Goal: Information Seeking & Learning: Learn about a topic

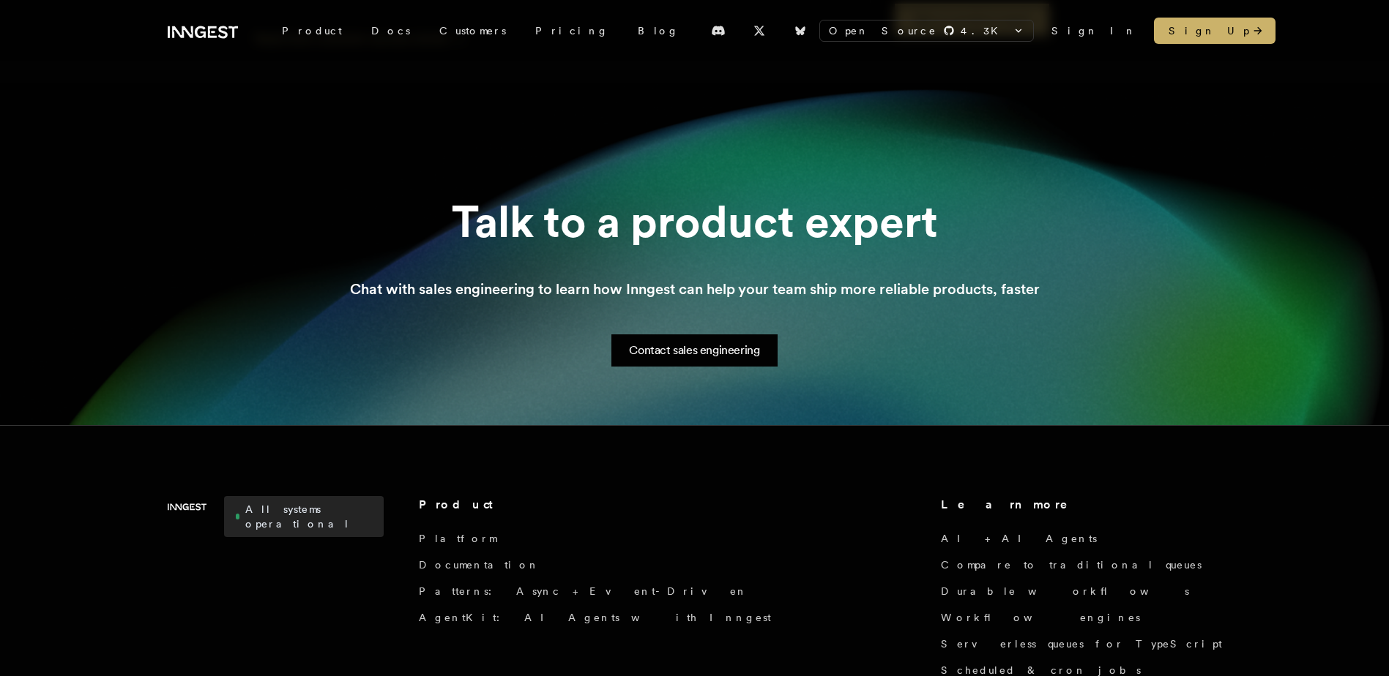
scroll to position [1537, 0]
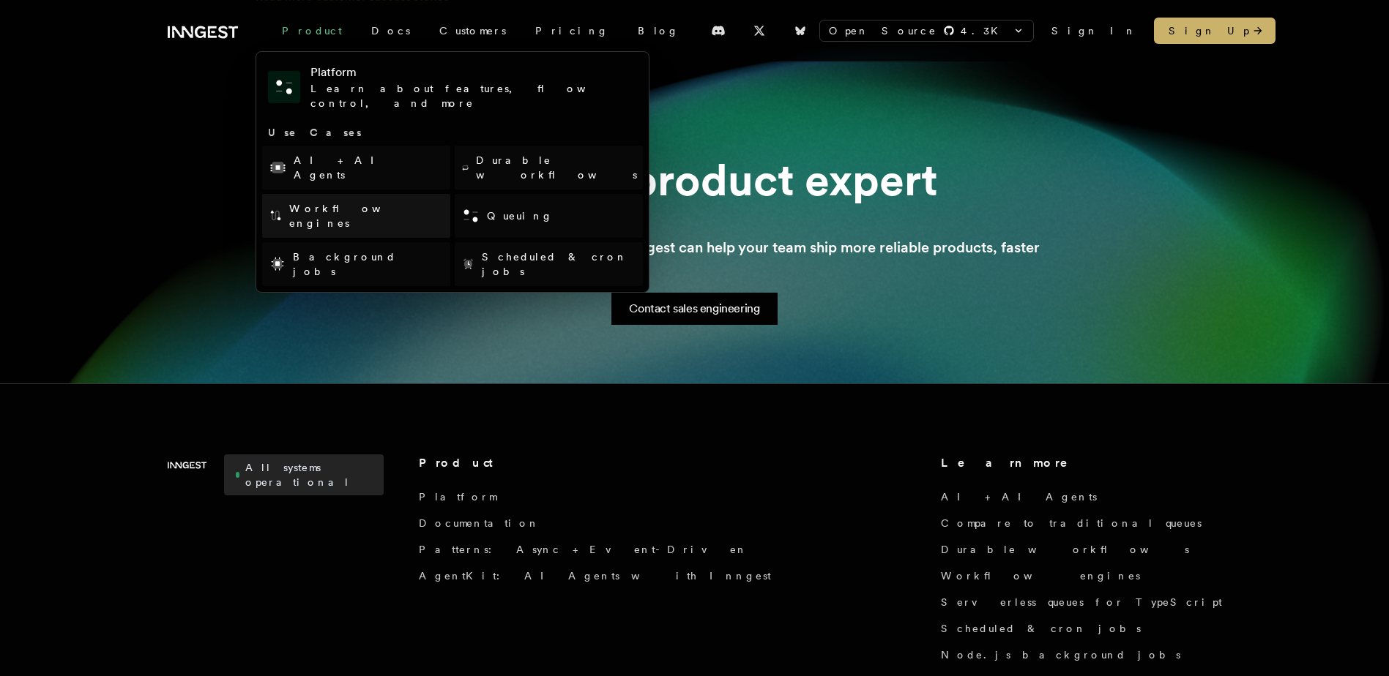
click at [365, 194] on link "Workflow engines" at bounding box center [356, 216] width 188 height 44
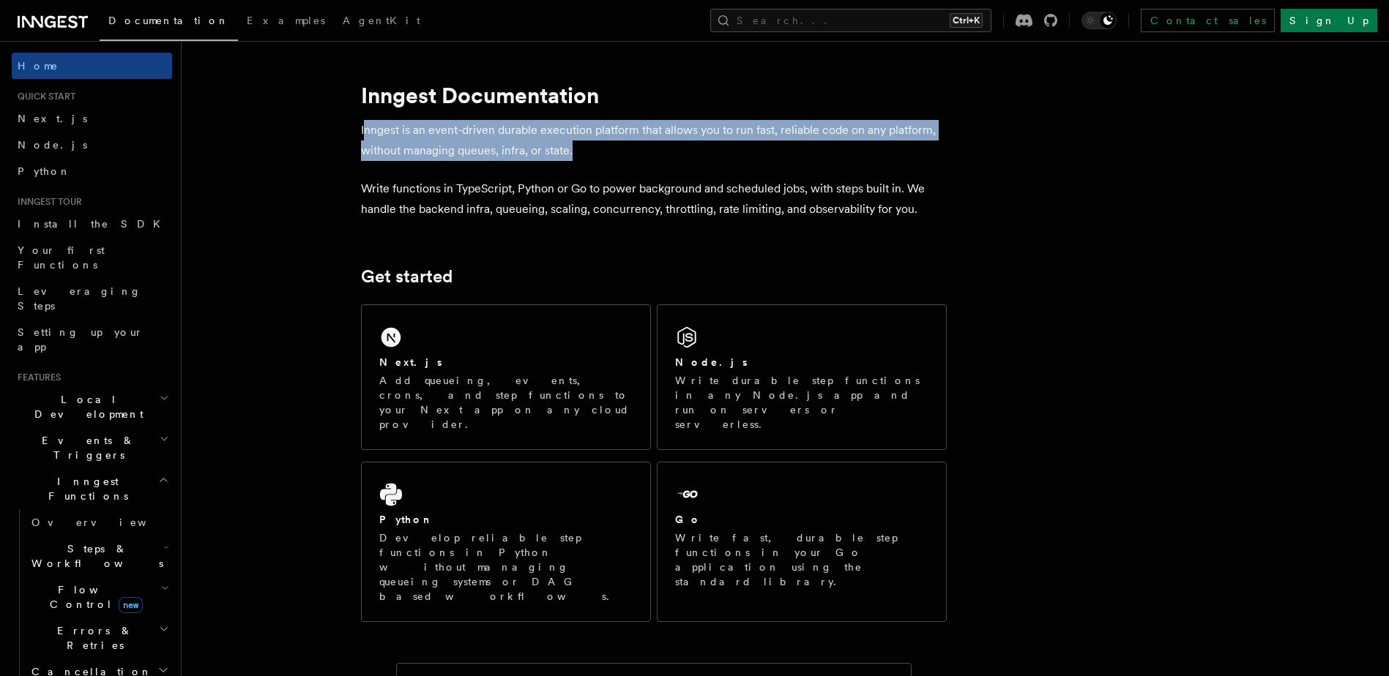
drag, startPoint x: 580, startPoint y: 151, endPoint x: 363, endPoint y: 133, distance: 218.1
click at [363, 133] on p "Inngest is an event-driven durable execution platform that allows you to run fa…" at bounding box center [654, 140] width 586 height 41
click at [52, 148] on span "Node.js" at bounding box center [53, 145] width 70 height 12
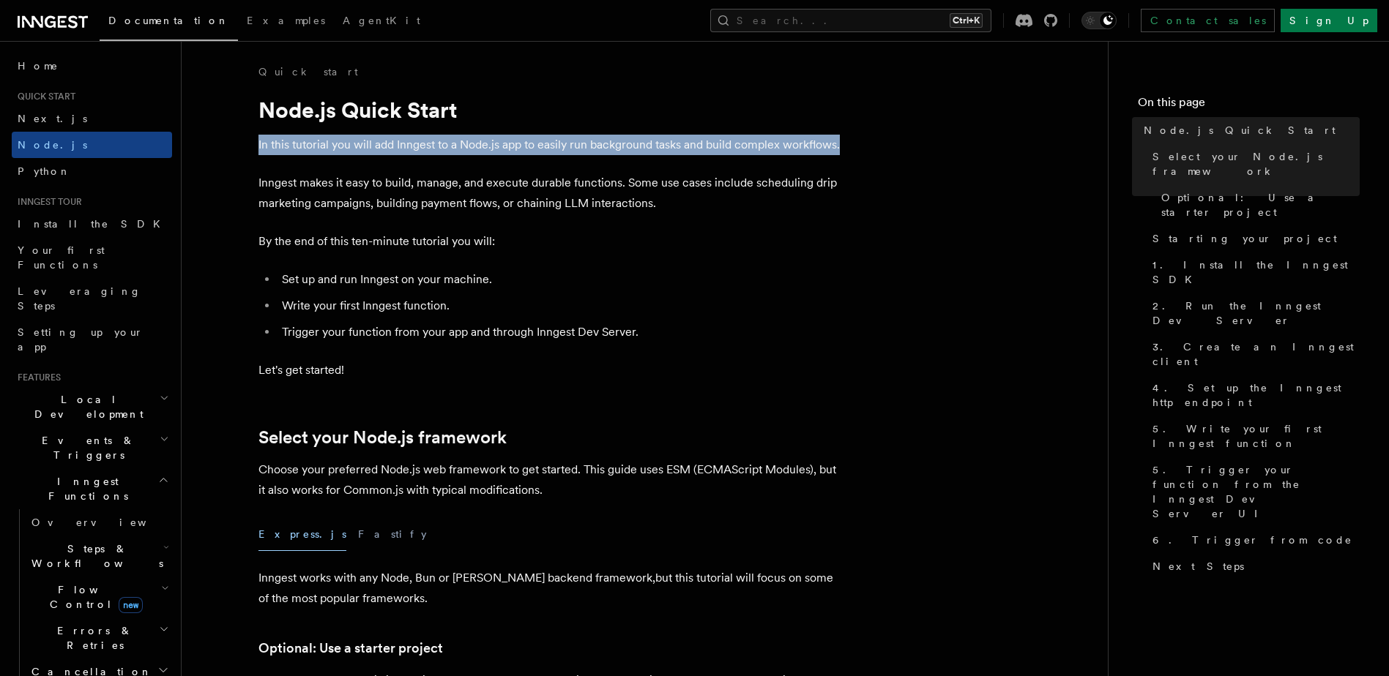
drag, startPoint x: 851, startPoint y: 139, endPoint x: 253, endPoint y: 130, distance: 597.4
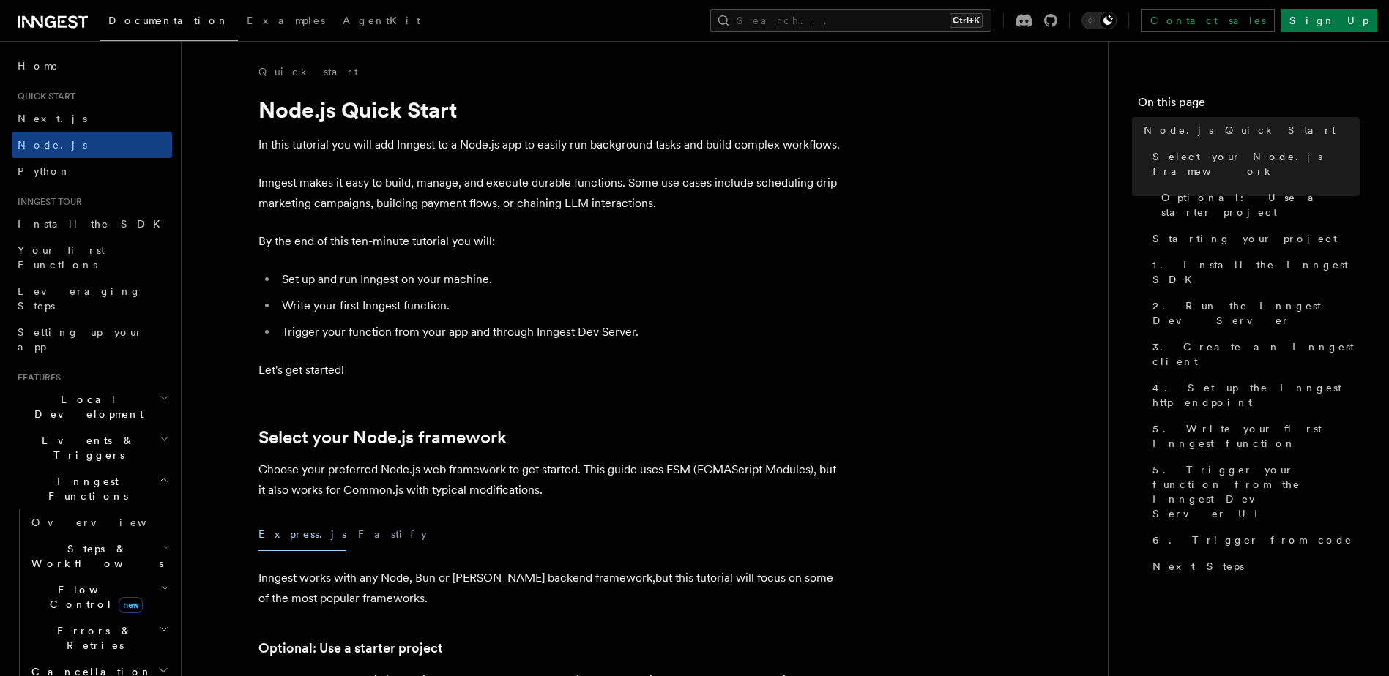
drag, startPoint x: 253, startPoint y: 130, endPoint x: 572, endPoint y: 188, distance: 323.8
click at [546, 179] on p "Inngest makes it easy to build, manage, and execute durable functions. Some use…" at bounding box center [551, 193] width 586 height 41
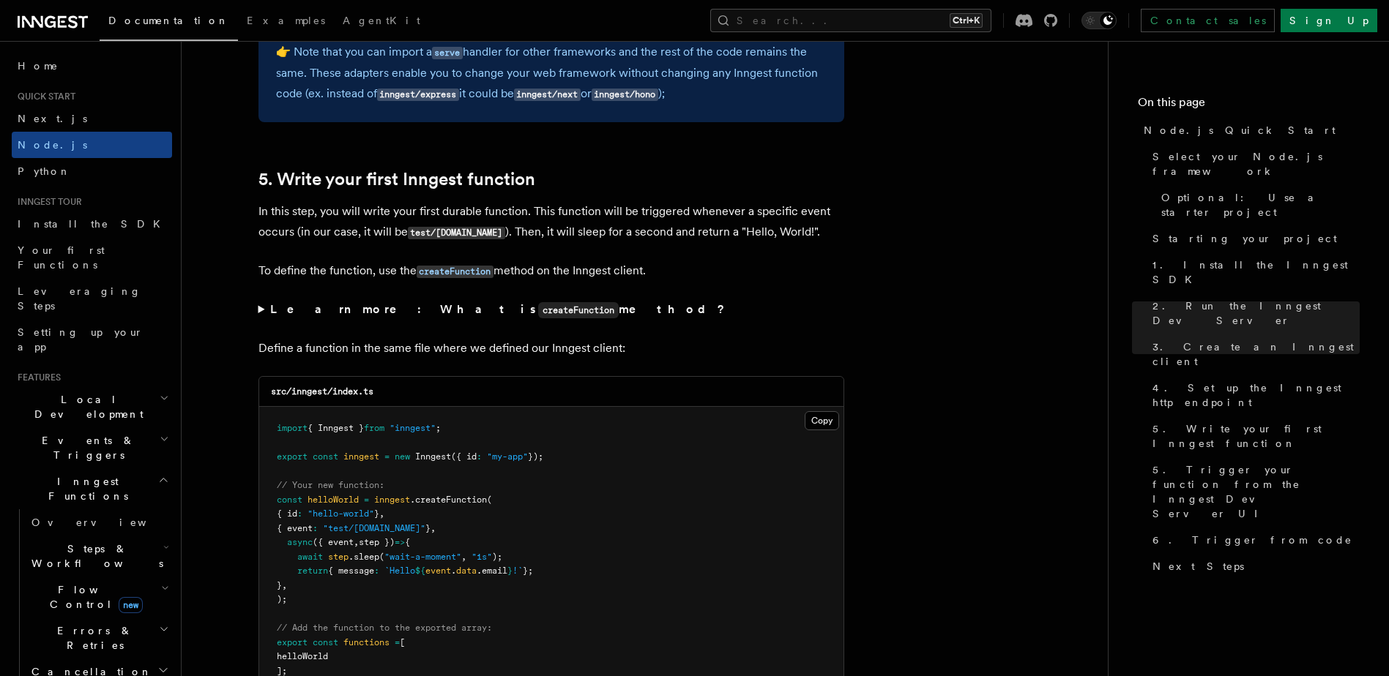
scroll to position [2928, 0]
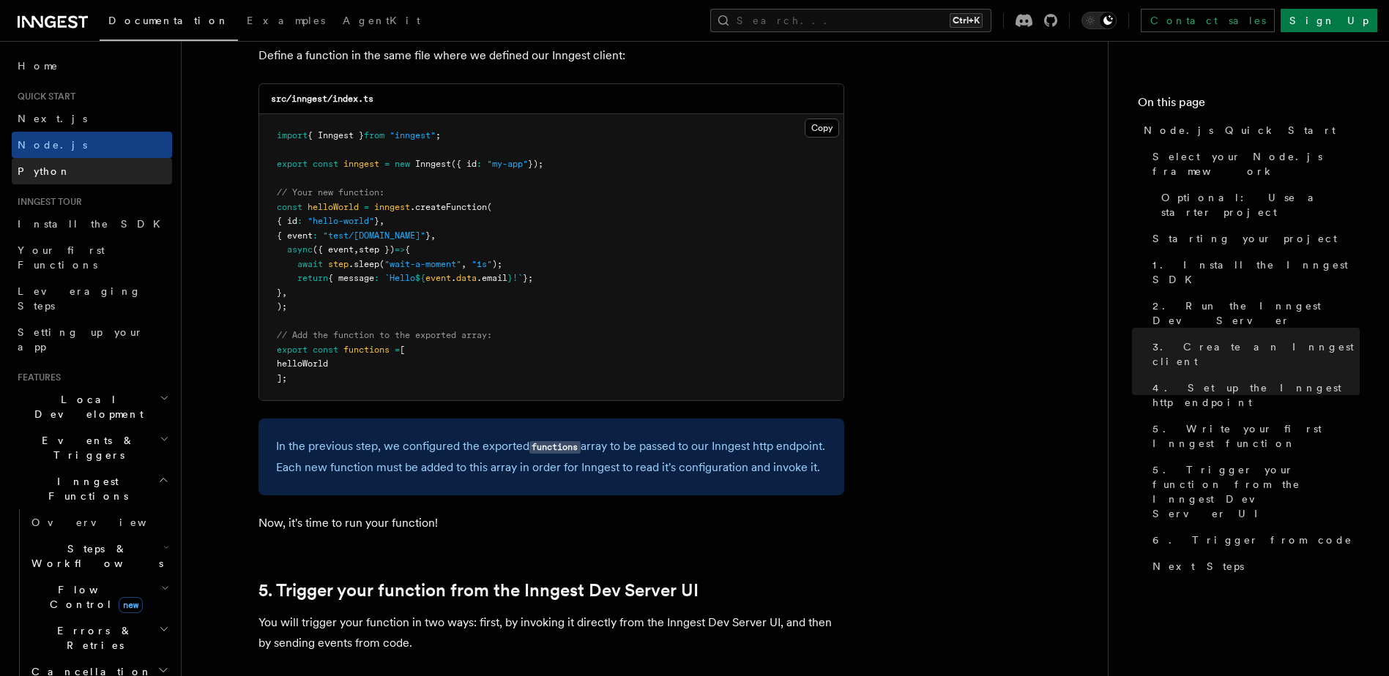
click at [23, 169] on span "Python" at bounding box center [44, 171] width 53 height 12
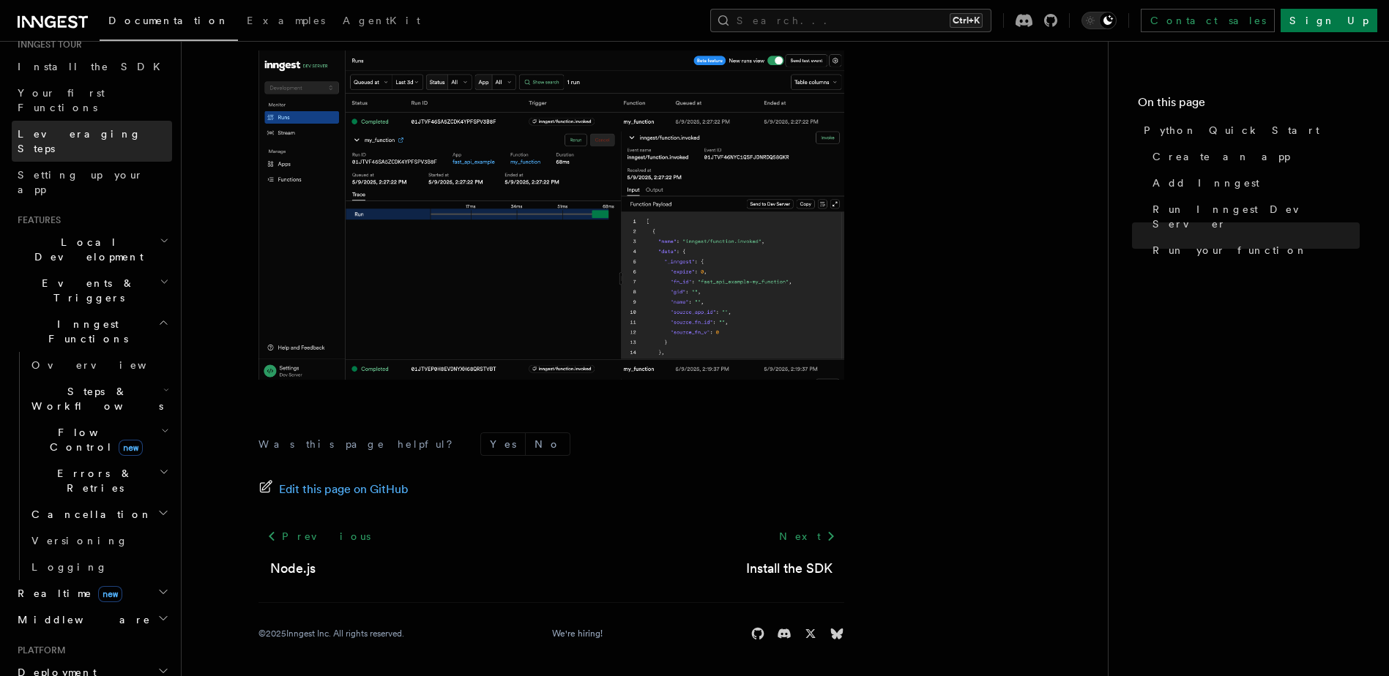
scroll to position [220, 0]
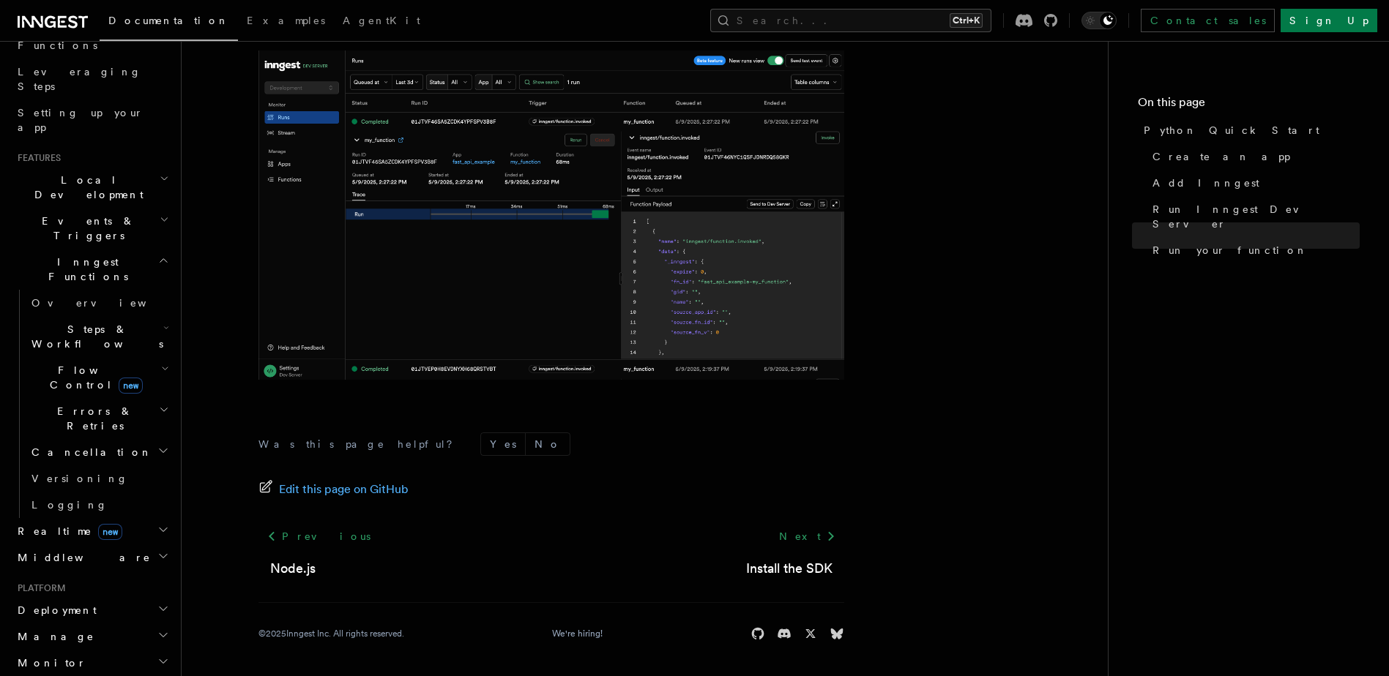
click at [134, 208] on h2 "Events & Triggers" at bounding box center [92, 228] width 160 height 41
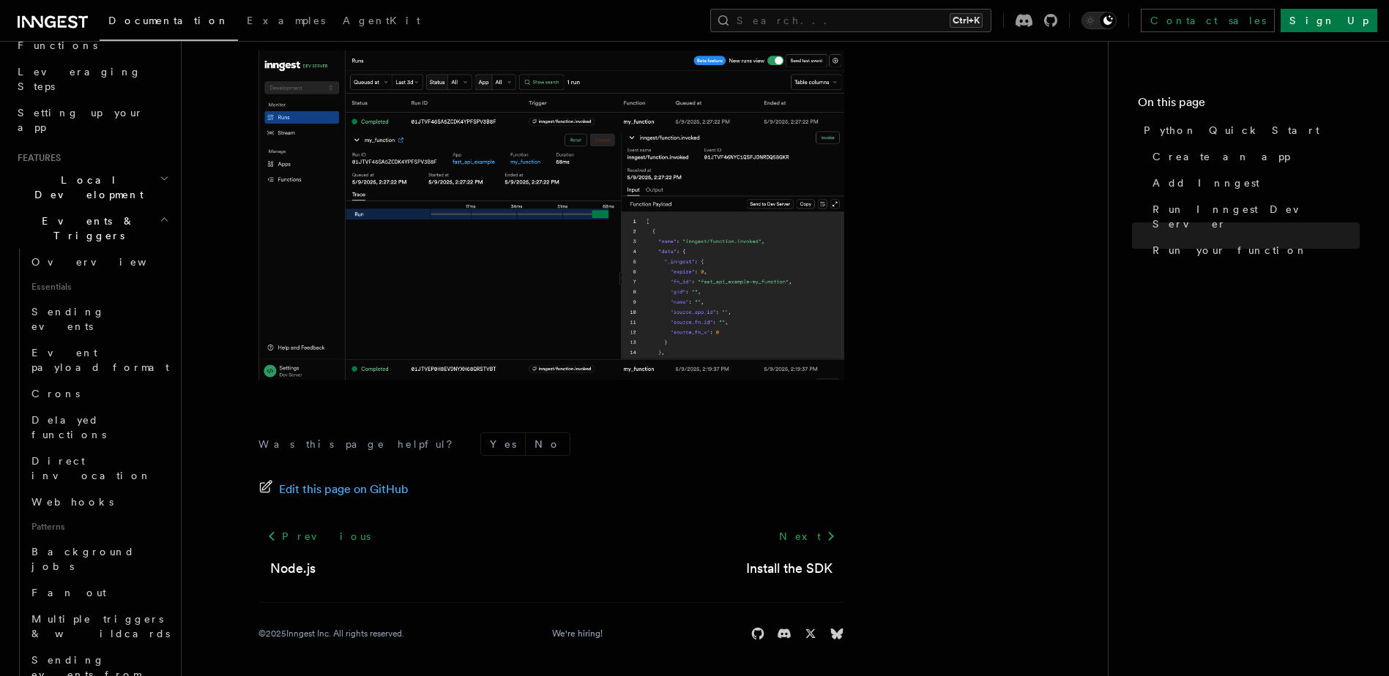
click at [144, 167] on h2 "Local Development" at bounding box center [92, 187] width 160 height 41
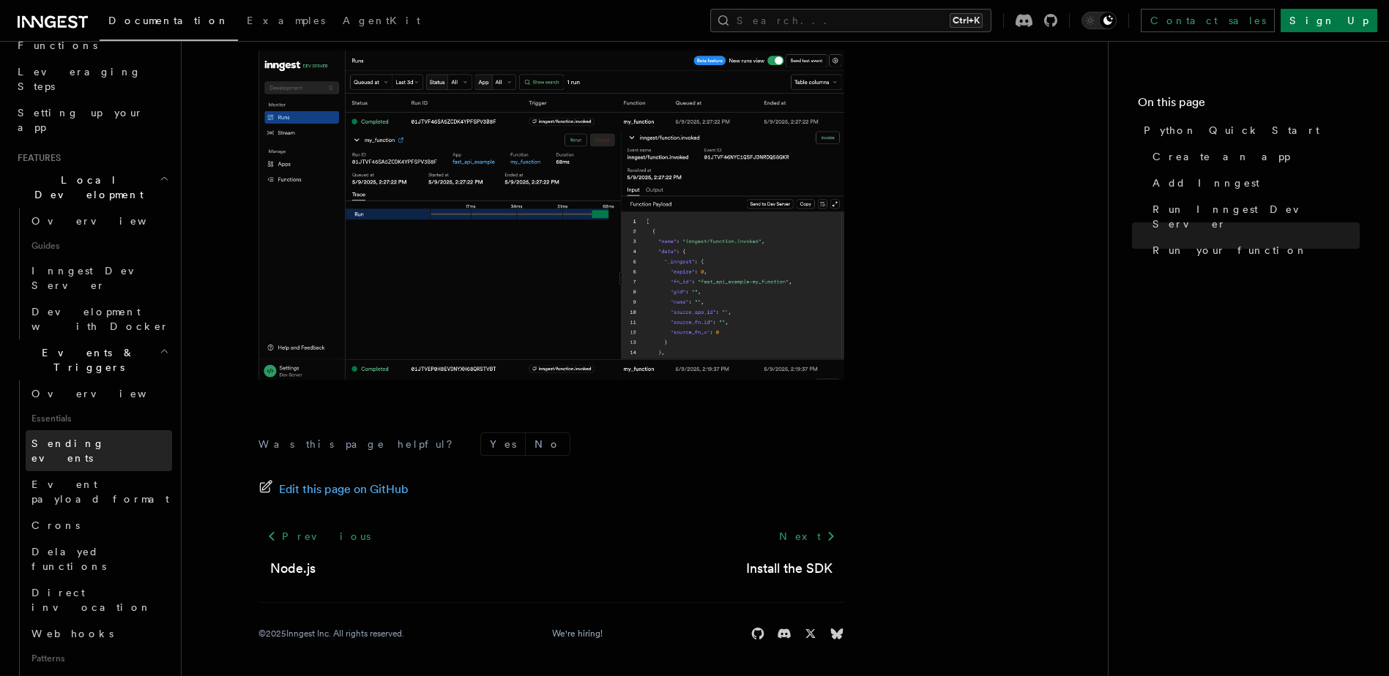
click at [88, 438] on span "Sending events" at bounding box center [67, 451] width 73 height 26
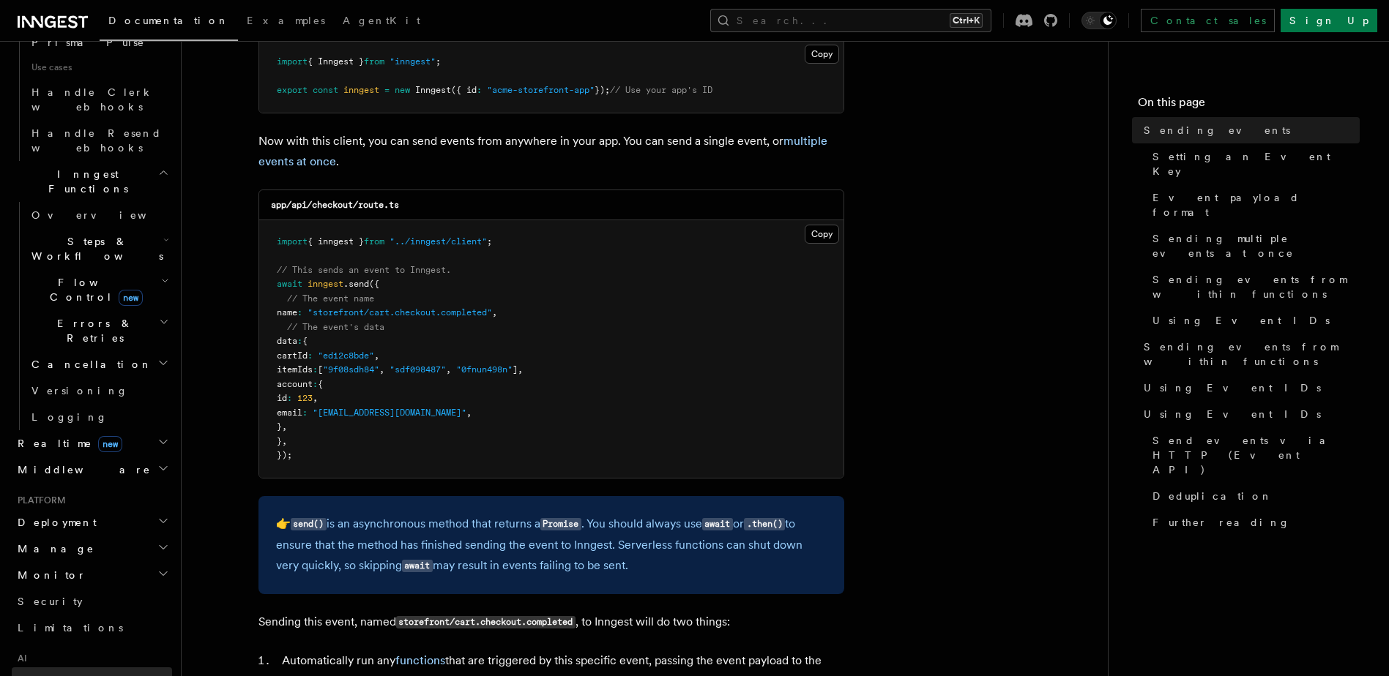
scroll to position [1066, 0]
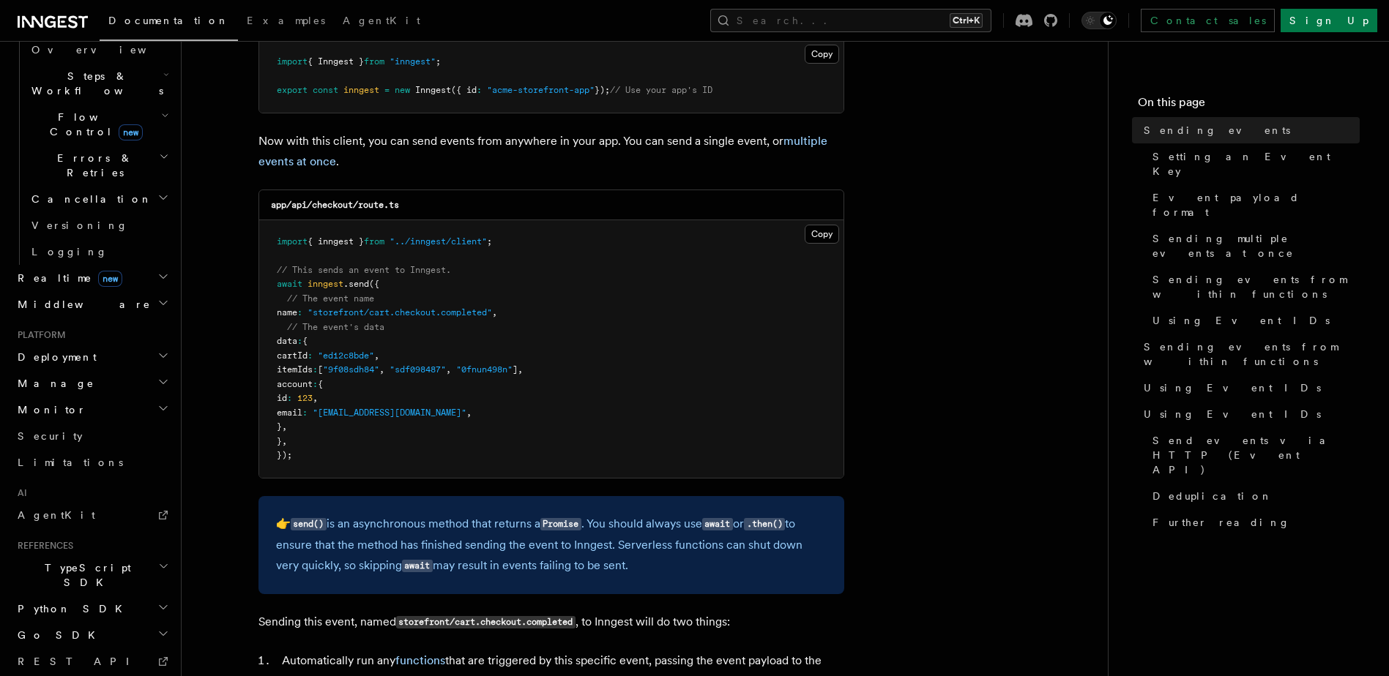
scroll to position [1198, 0]
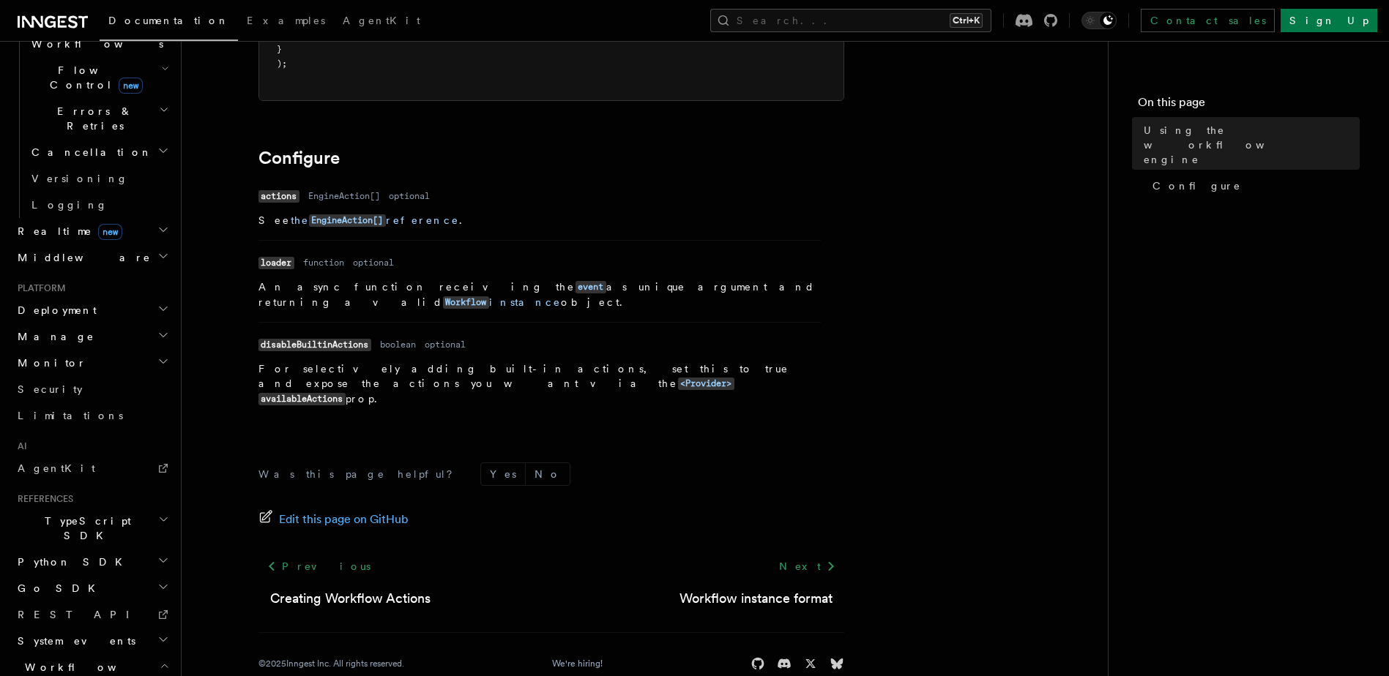
scroll to position [627, 0]
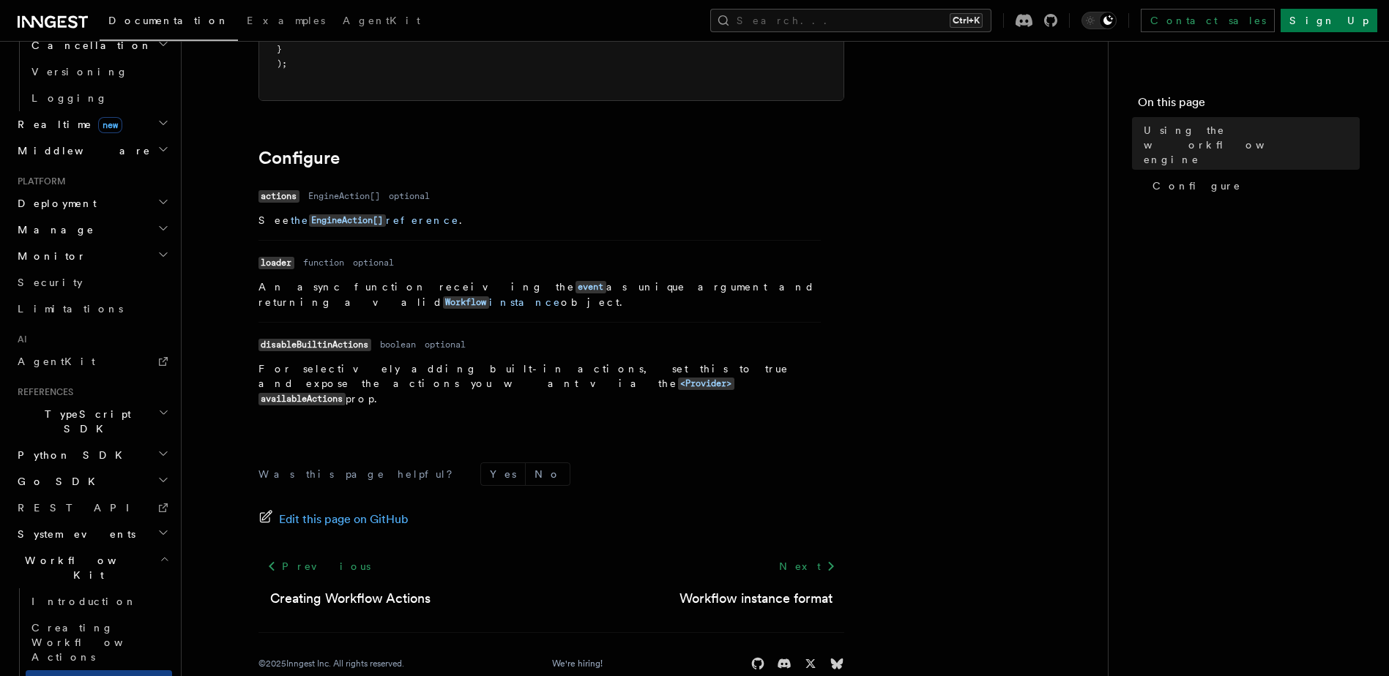
click at [138, 521] on h2 "System events" at bounding box center [92, 534] width 160 height 26
click at [119, 495] on link "REST API" at bounding box center [92, 508] width 160 height 26
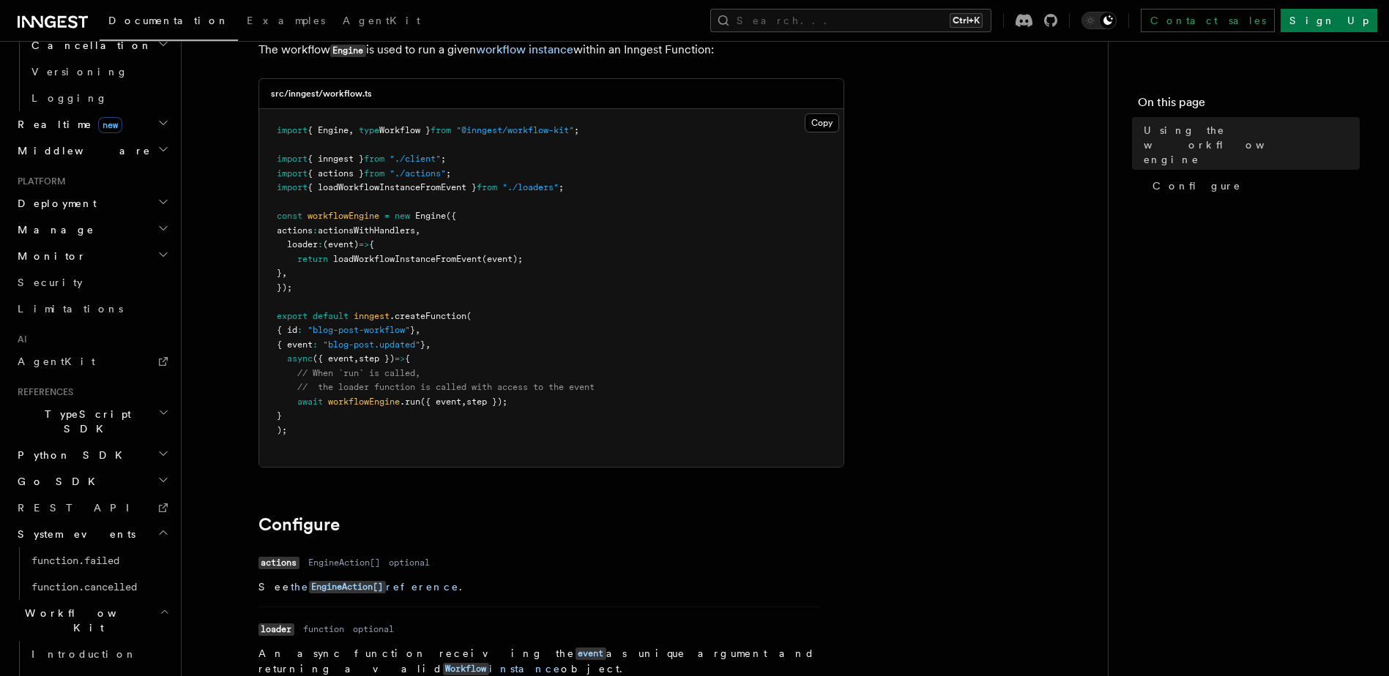
scroll to position [0, 0]
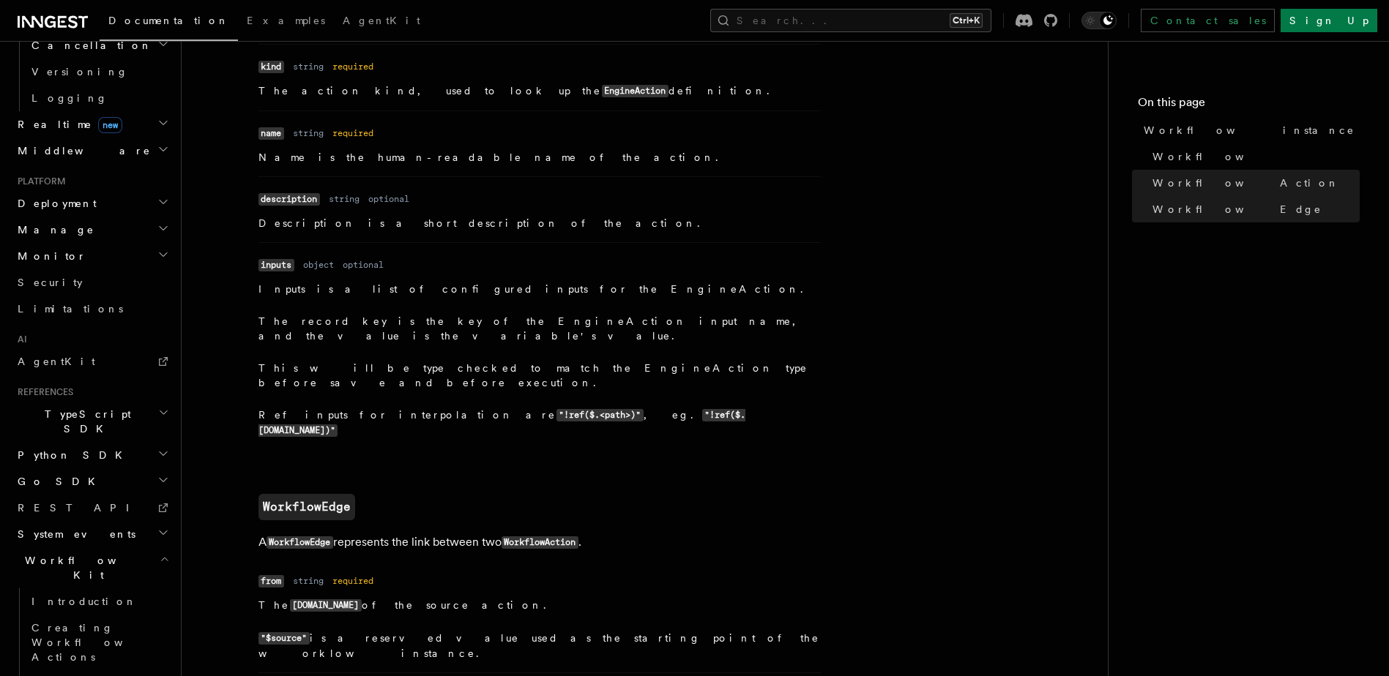
scroll to position [1537, 0]
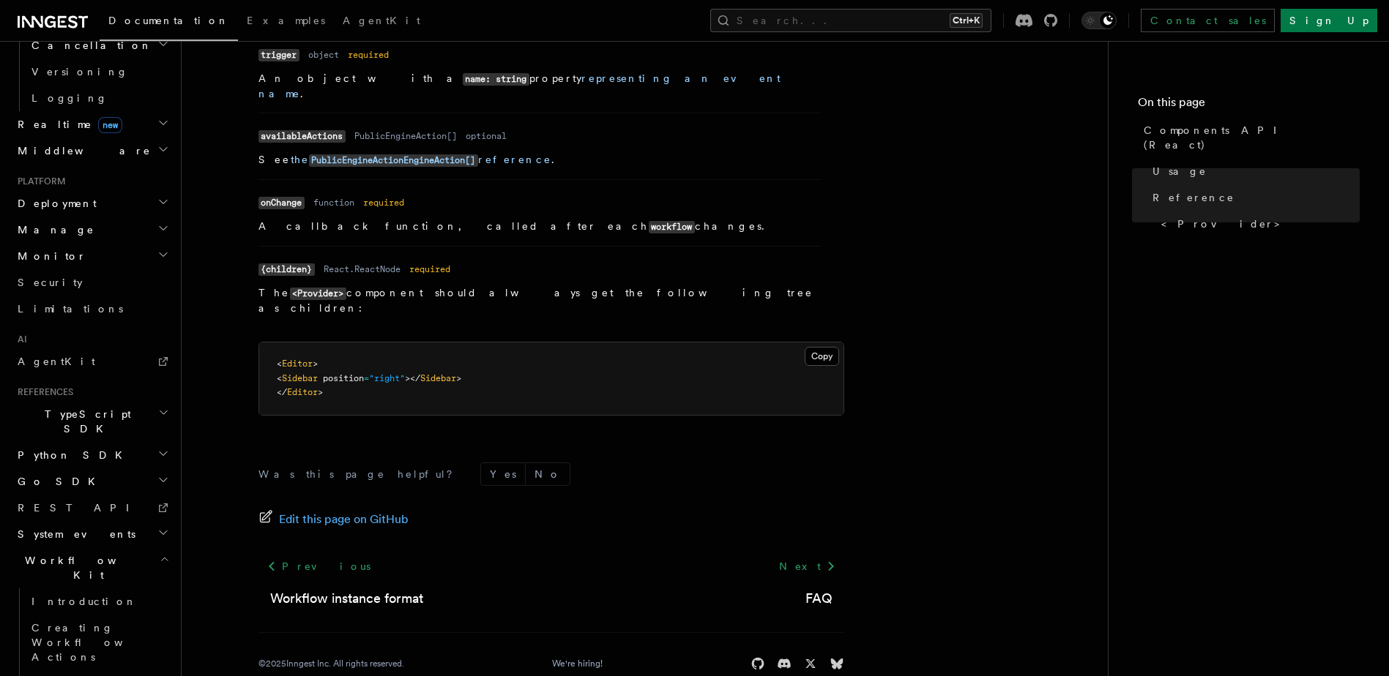
scroll to position [1307, 0]
click at [1032, 21] on icon at bounding box center [1023, 20] width 17 height 13
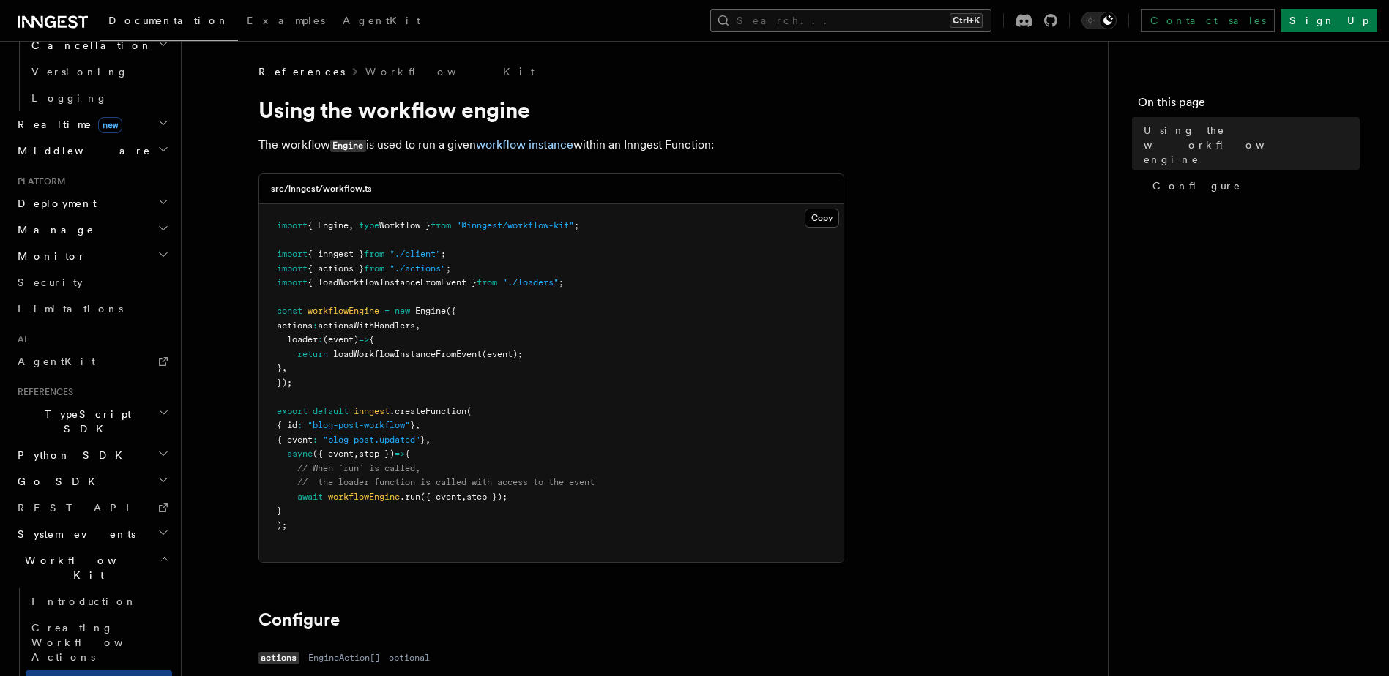
click at [919, 12] on button "Search... Ctrl+K" at bounding box center [850, 20] width 281 height 23
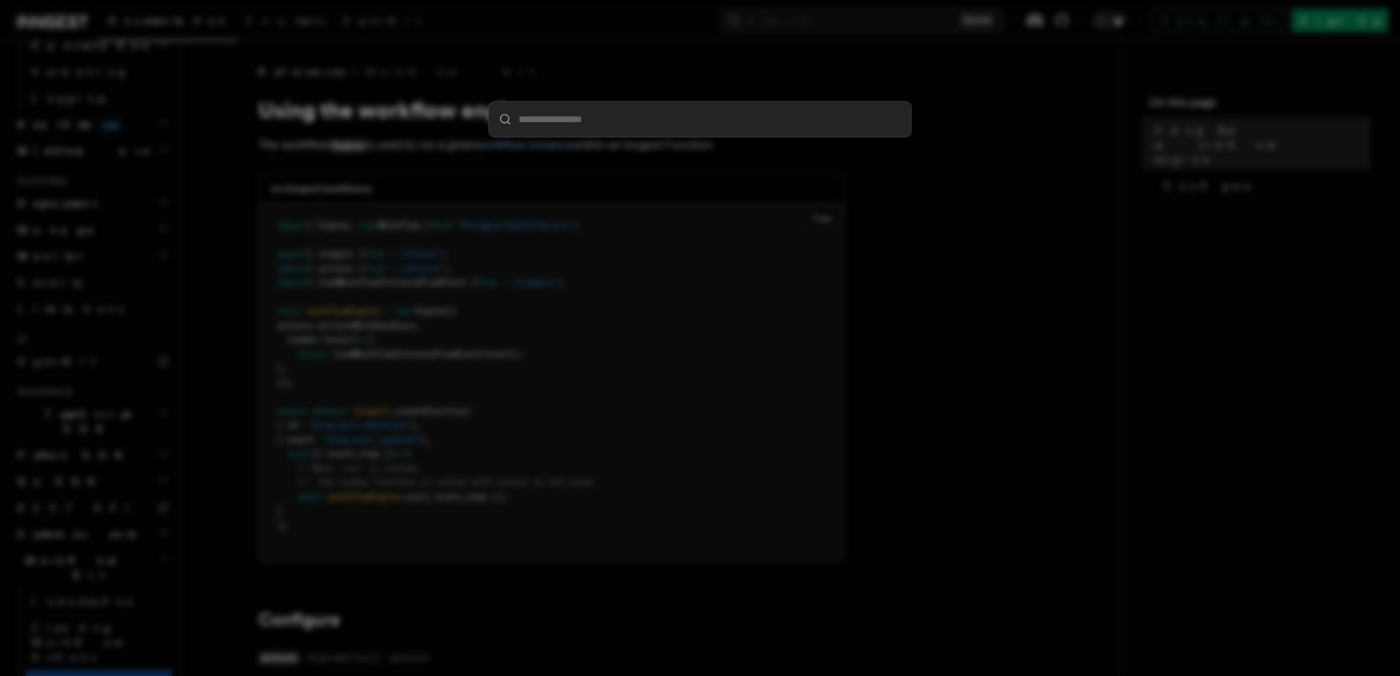
click at [146, 325] on div at bounding box center [700, 338] width 1400 height 676
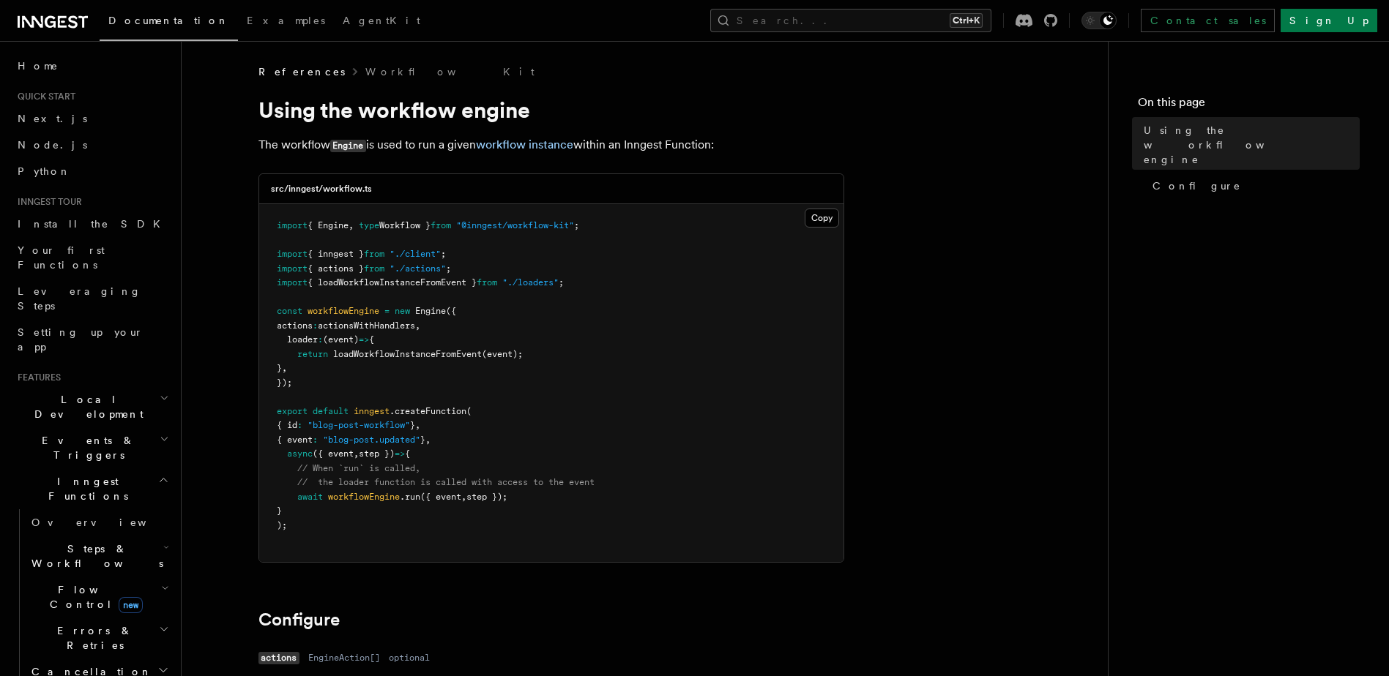
click at [89, 583] on span "Flow Control new" at bounding box center [93, 597] width 135 height 29
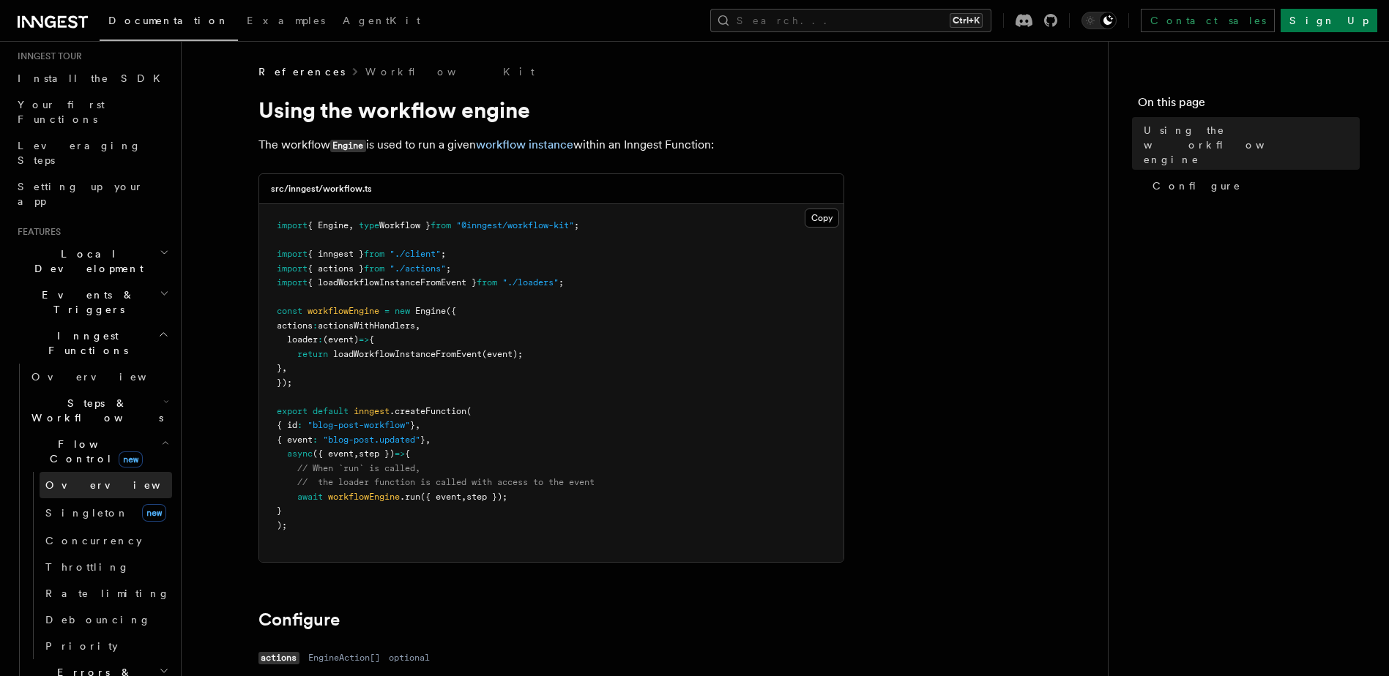
scroll to position [146, 0]
click at [144, 430] on h2 "Flow Control new" at bounding box center [99, 450] width 146 height 41
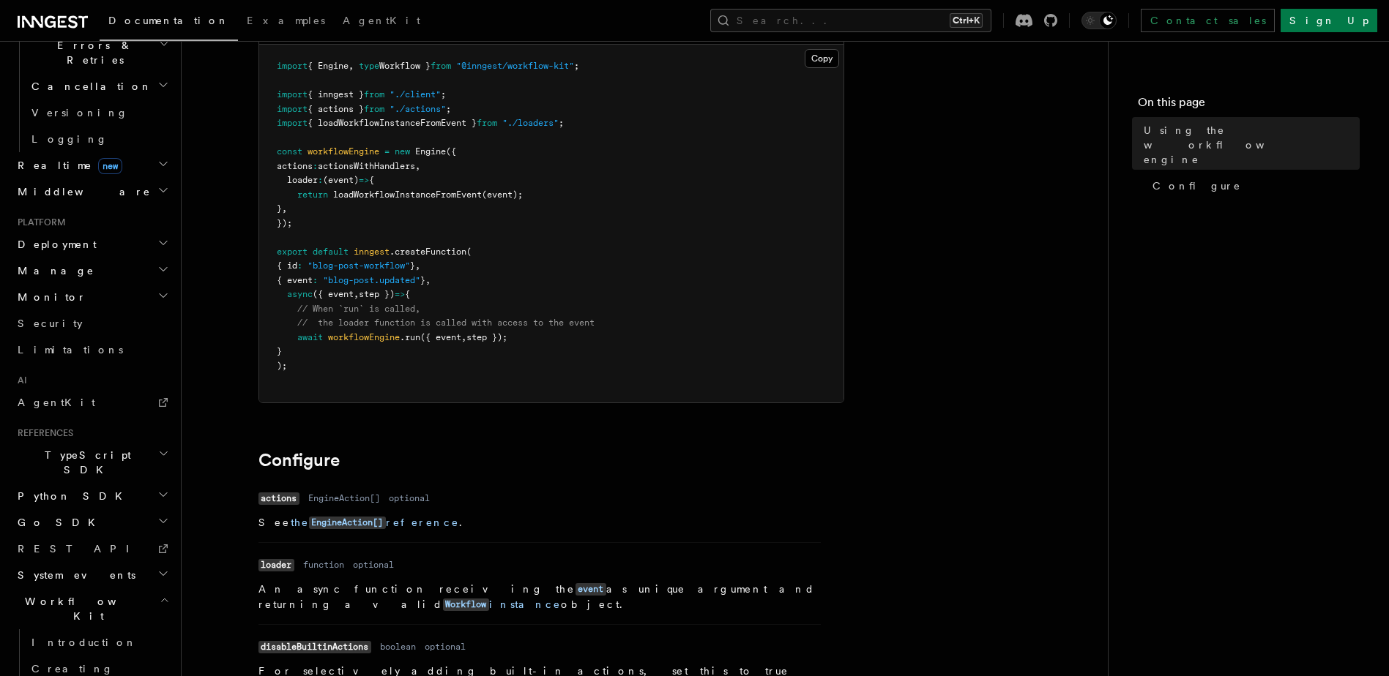
scroll to position [220, 0]
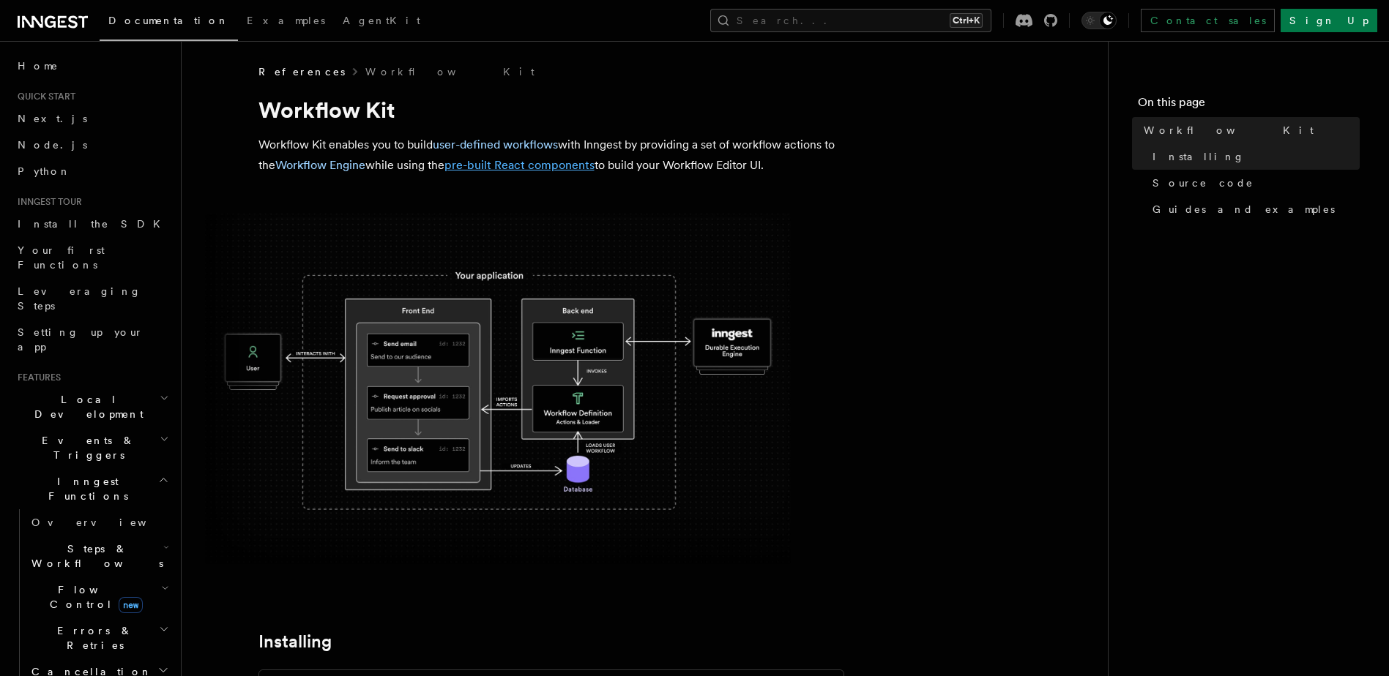
click at [513, 166] on link "pre-built React components" at bounding box center [519, 165] width 150 height 14
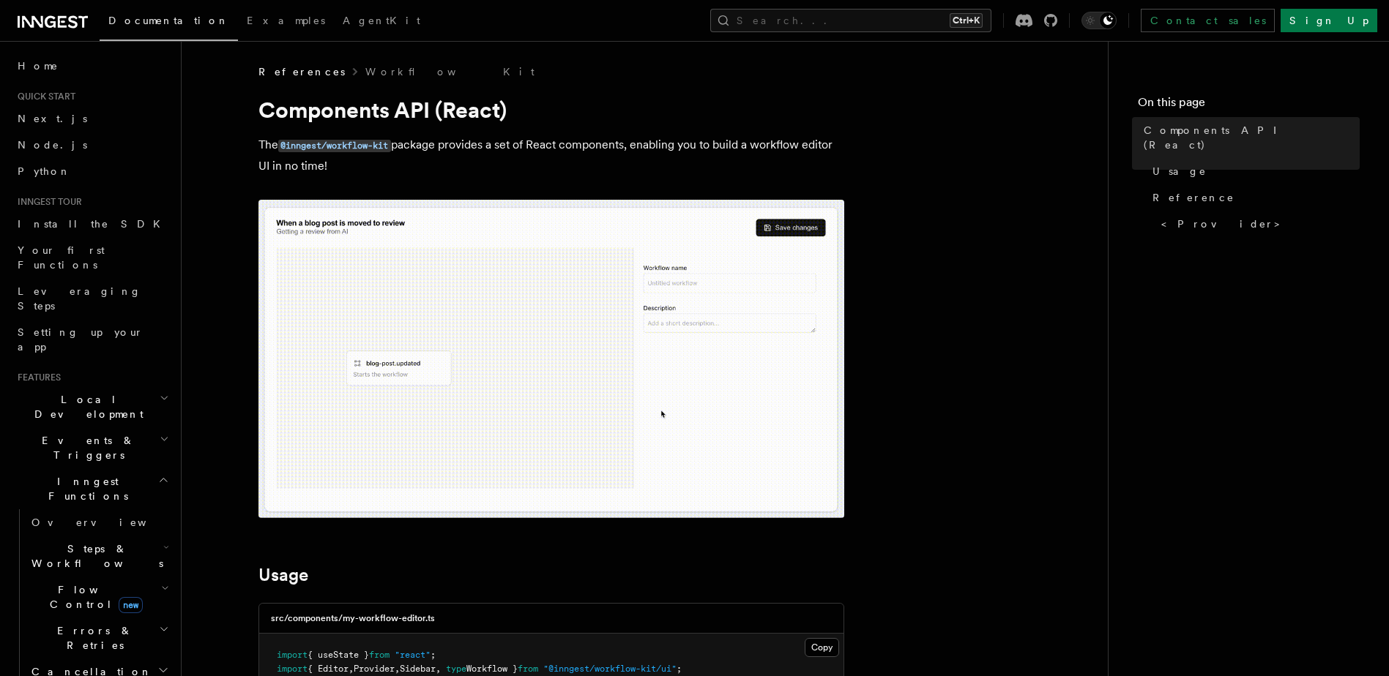
click at [799, 242] on img at bounding box center [551, 359] width 586 height 318
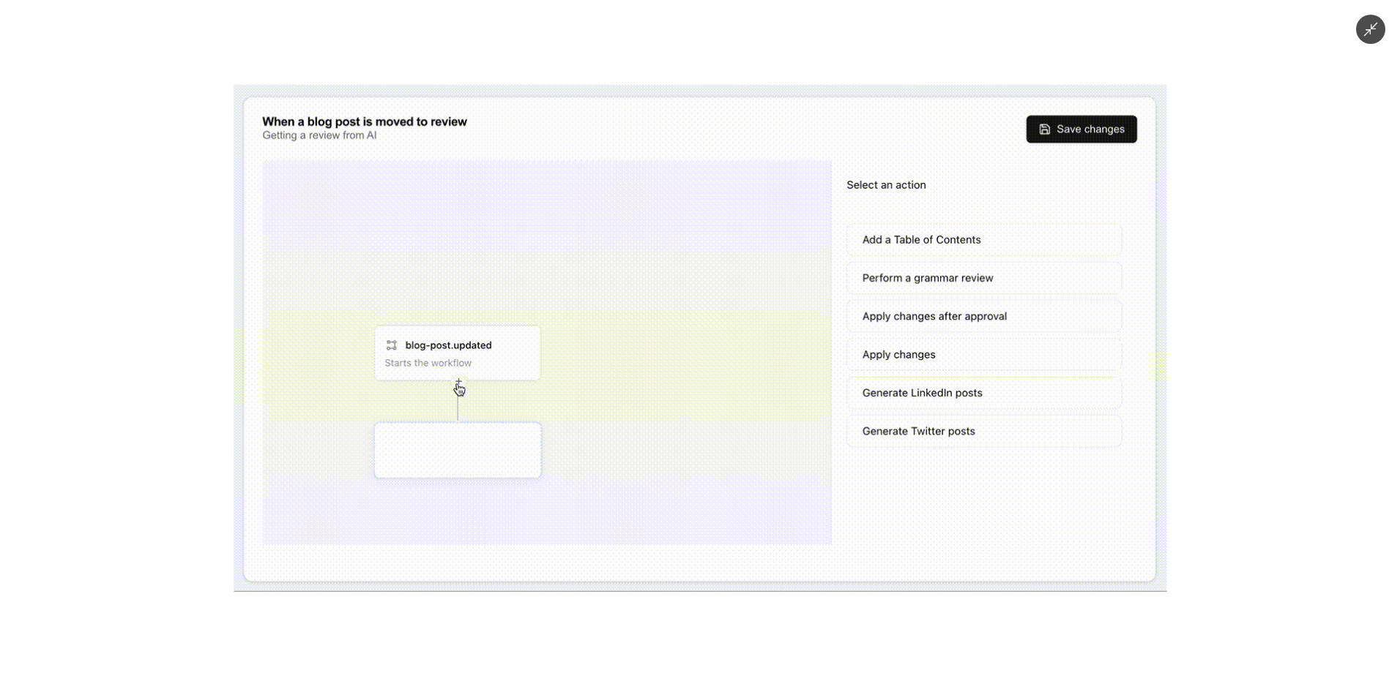
click at [1245, 83] on div at bounding box center [700, 338] width 1400 height 676
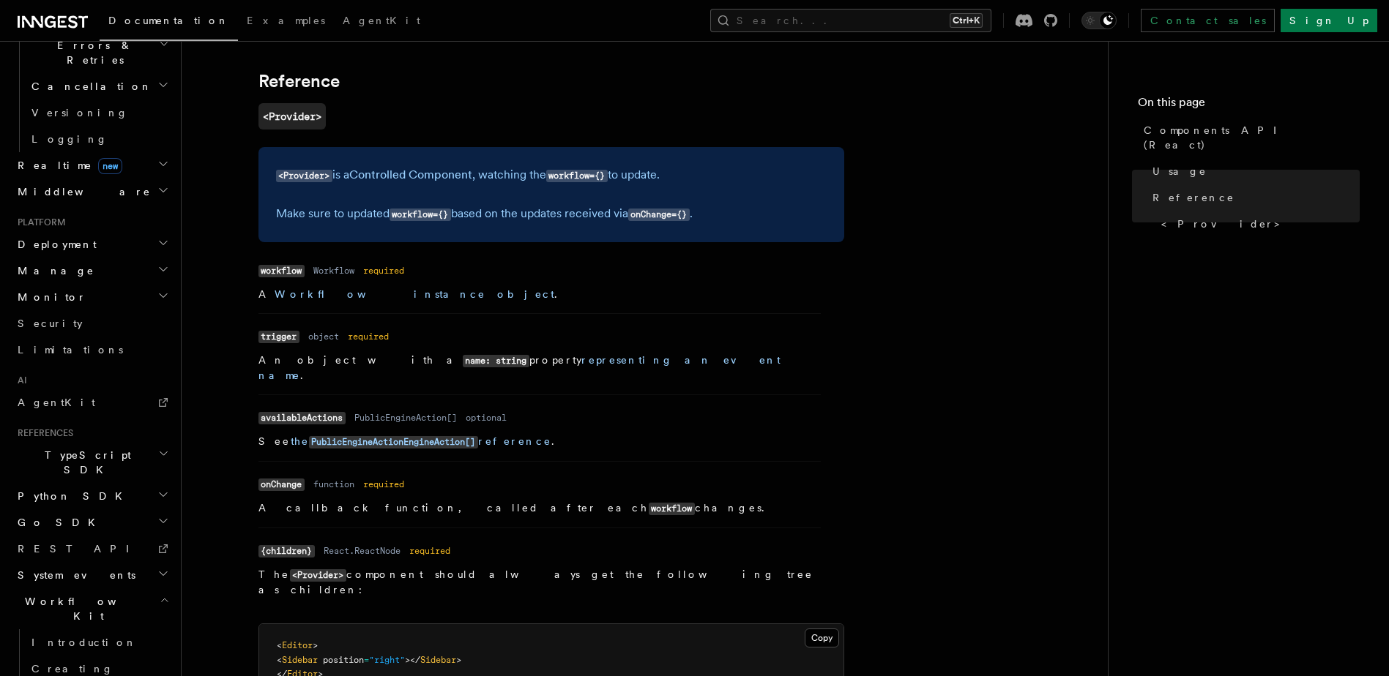
scroll to position [627, 0]
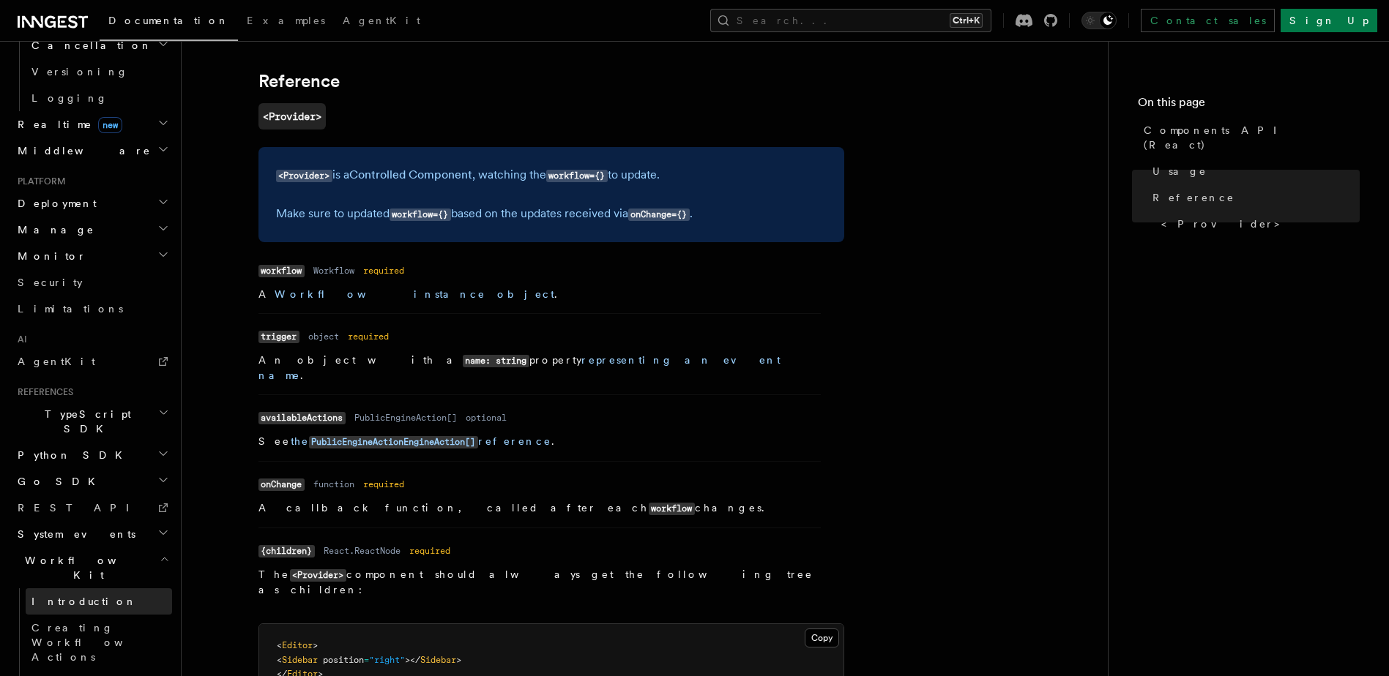
click at [78, 596] on span "Introduction" at bounding box center [83, 602] width 105 height 12
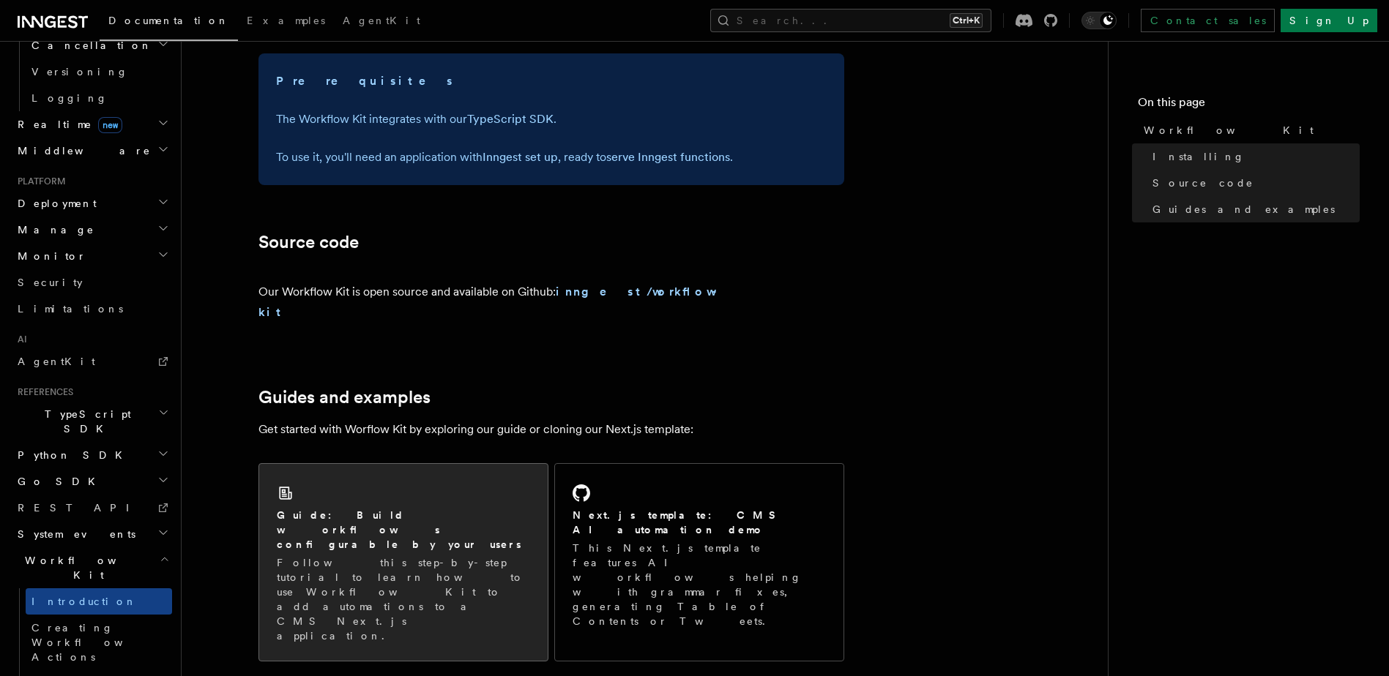
scroll to position [879, 0]
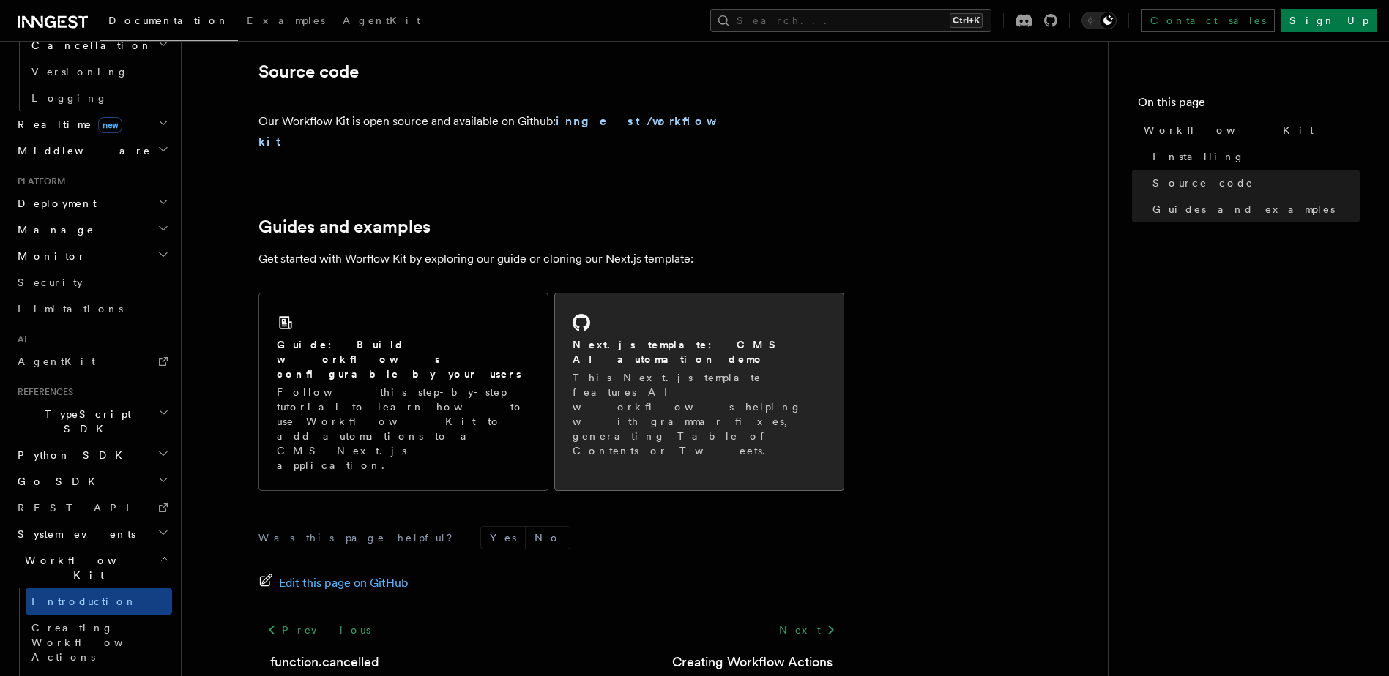
click at [689, 370] on p "This Next.js template features AI workflows helping with grammar fixes, generat…" at bounding box center [698, 414] width 253 height 88
